Goal: Task Accomplishment & Management: Manage account settings

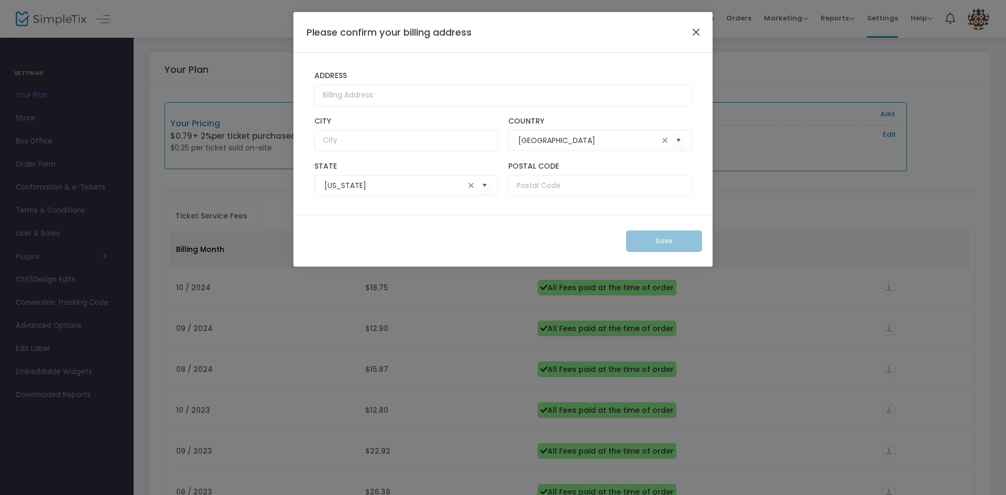
click at [695, 30] on button "Close" at bounding box center [696, 32] width 14 height 14
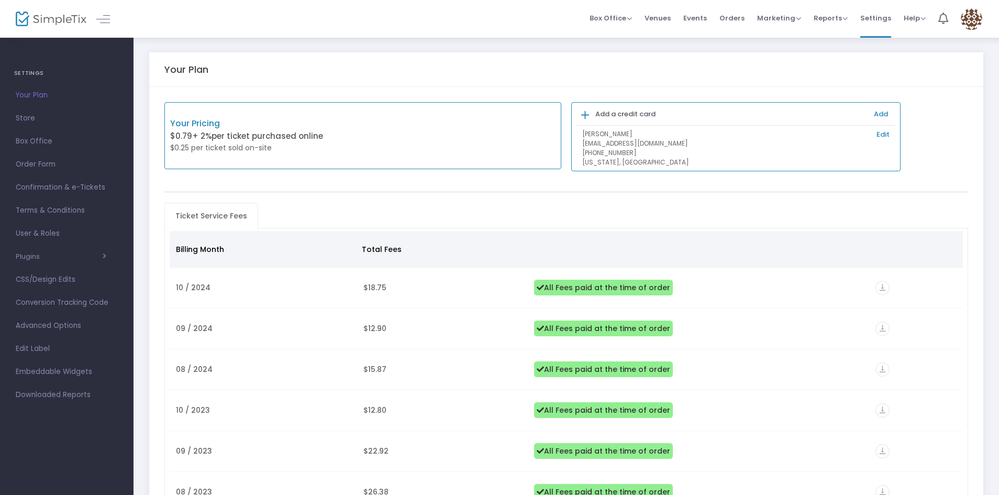
click at [50, 18] on img at bounding box center [51, 19] width 71 height 15
